Goal: Navigation & Orientation: Find specific page/section

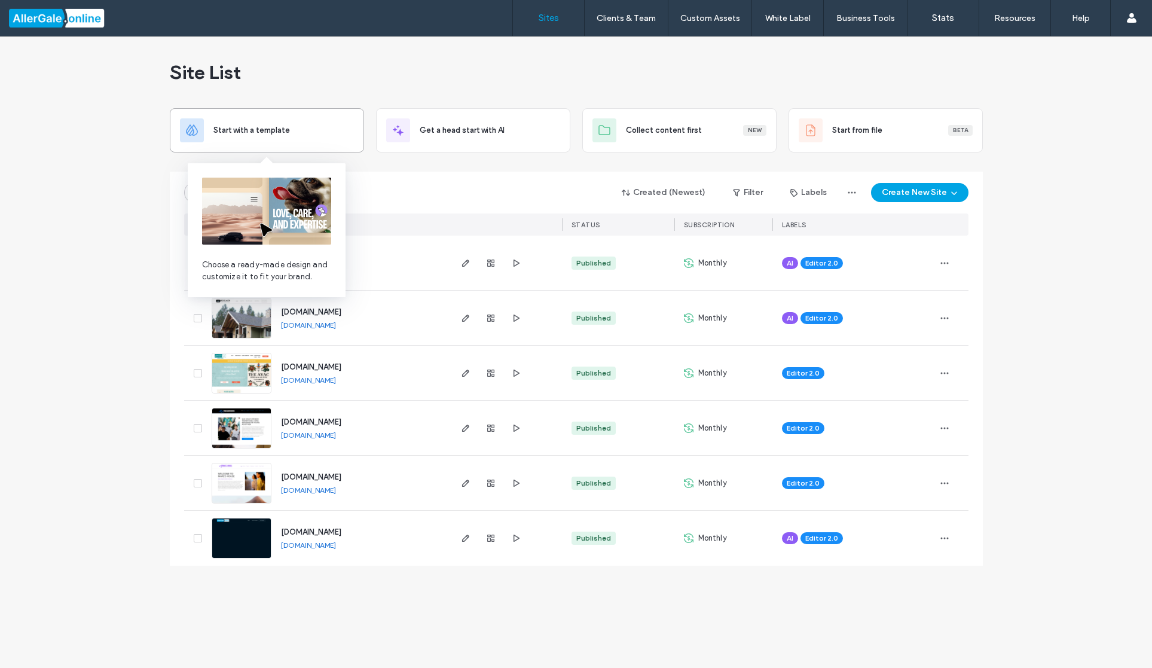
click at [239, 130] on span "Start with a template" at bounding box center [251, 130] width 77 height 12
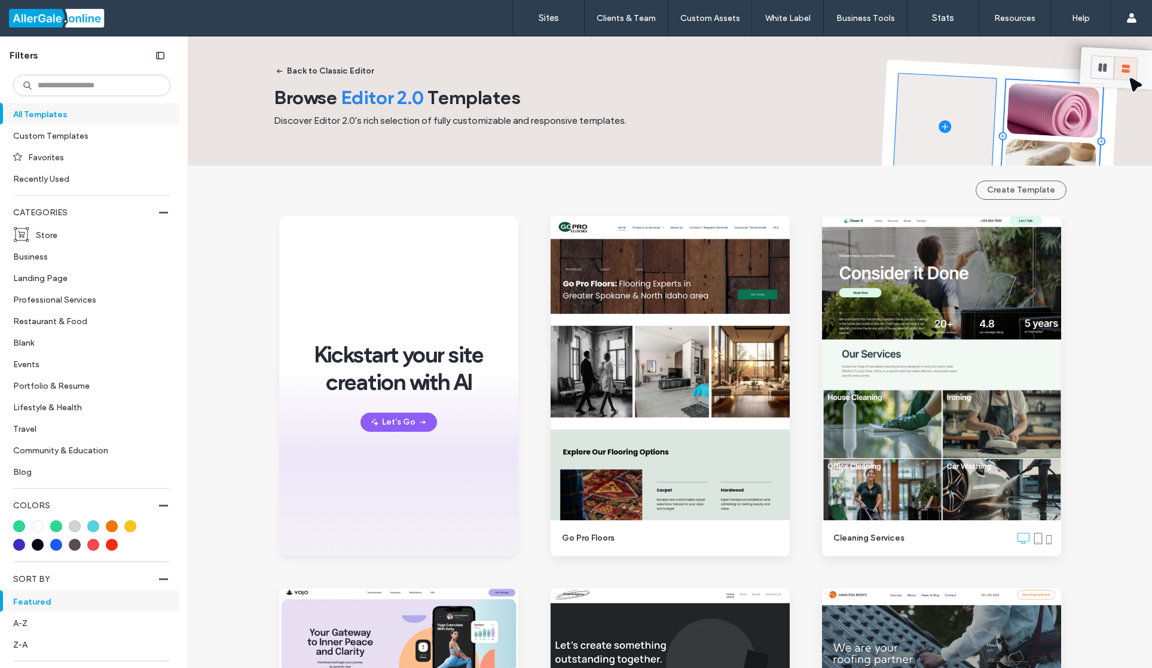
click at [43, 17] on div at bounding box center [77, 17] width 136 height 19
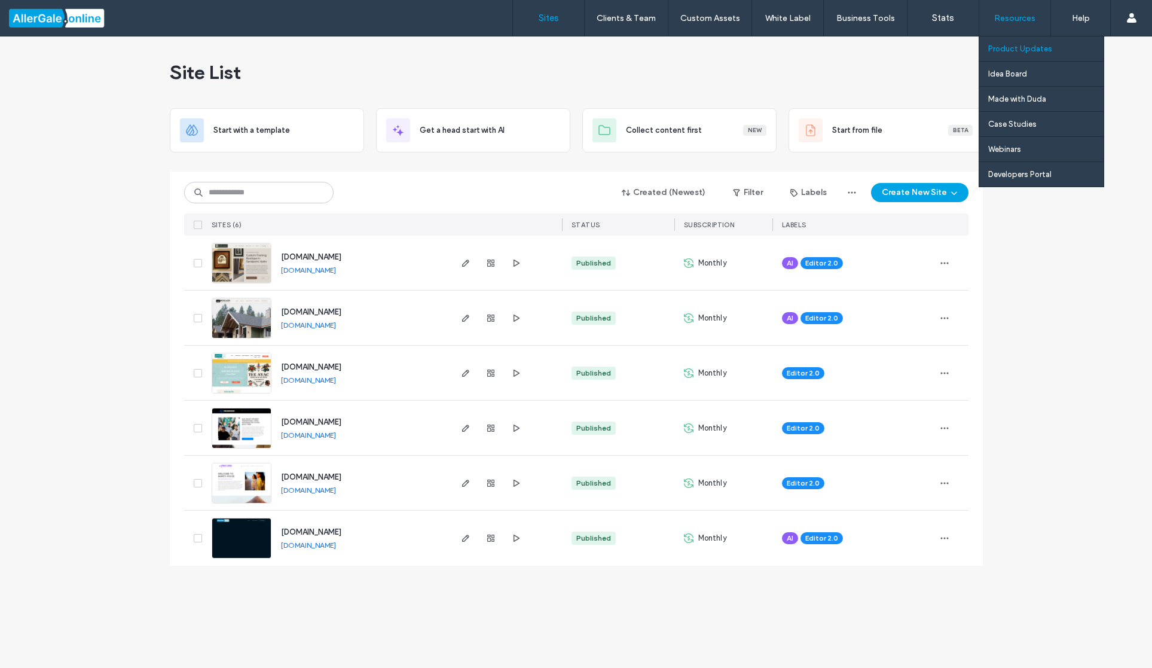
click at [1018, 48] on label "Product Updates" at bounding box center [1020, 48] width 64 height 9
